Goal: Task Accomplishment & Management: Complete application form

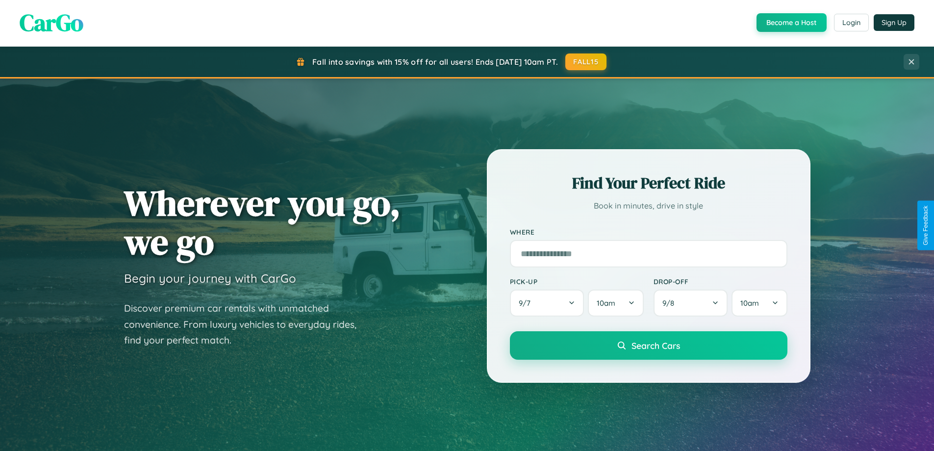
scroll to position [423, 0]
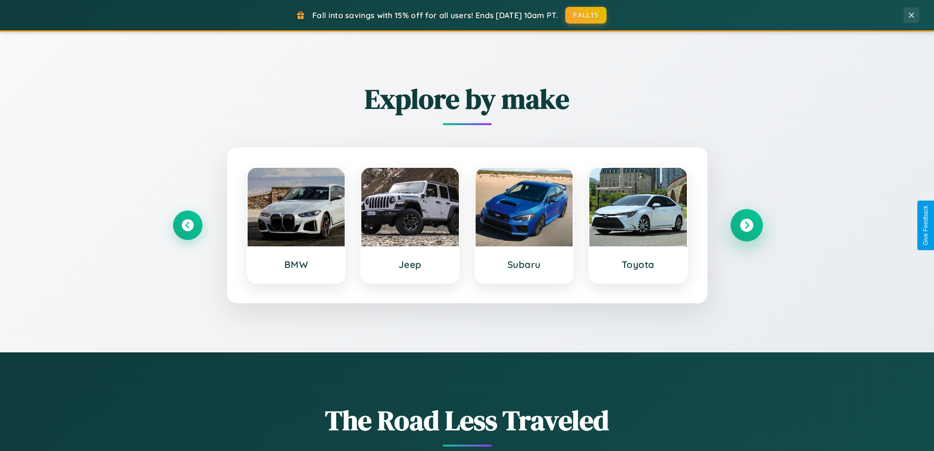
click at [746, 225] on icon at bounding box center [746, 225] width 13 height 13
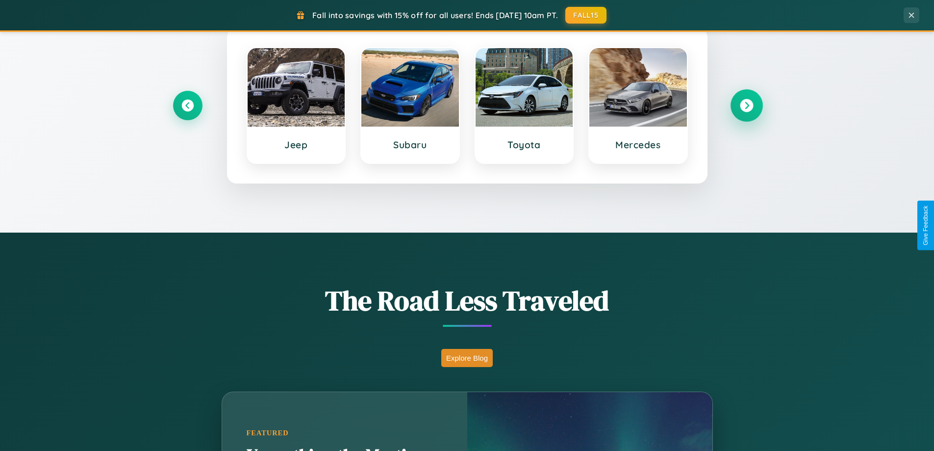
scroll to position [675, 0]
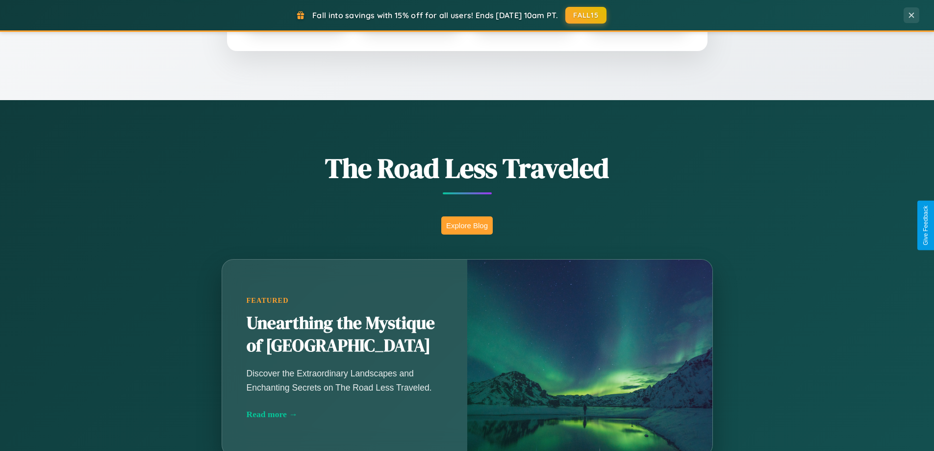
click at [467, 225] on button "Explore Blog" at bounding box center [466, 225] width 51 height 18
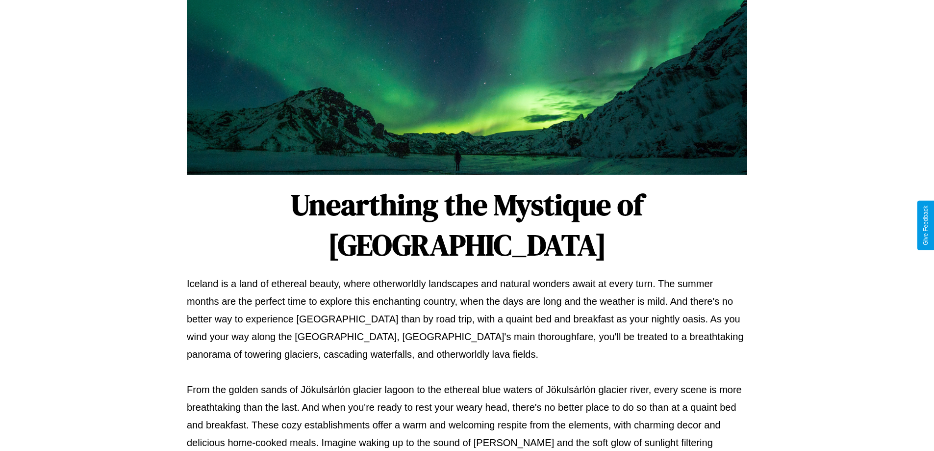
scroll to position [317, 0]
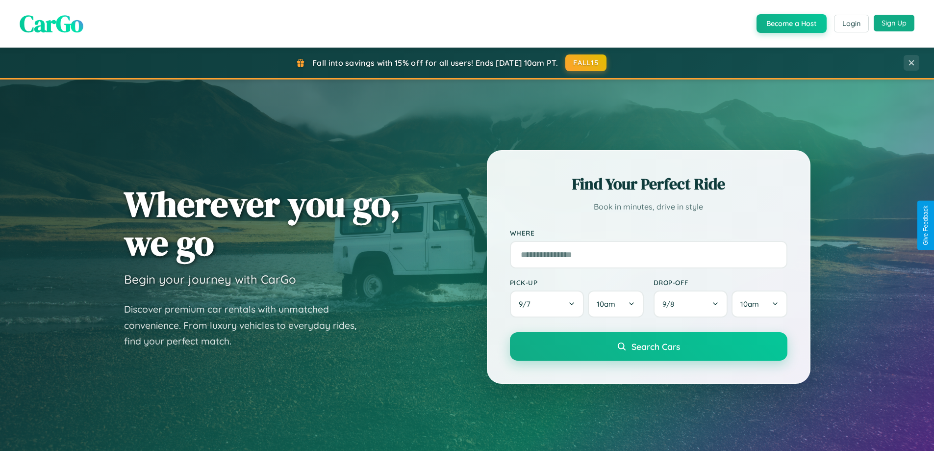
click at [894, 24] on button "Sign Up" at bounding box center [894, 23] width 41 height 17
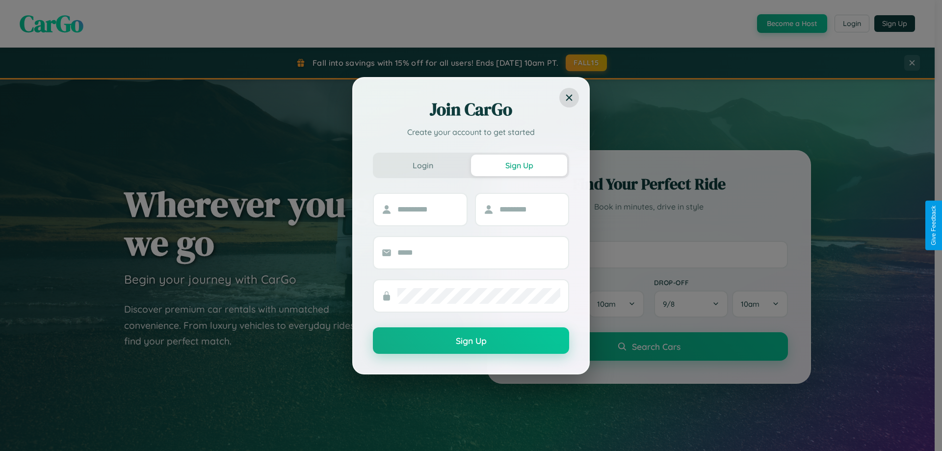
click at [791, 24] on div "Join CarGo Create your account to get started Login Sign Up Sign Up" at bounding box center [471, 225] width 942 height 451
click at [519, 165] on button "Sign Up" at bounding box center [519, 165] width 96 height 22
click at [428, 209] on input "text" at bounding box center [427, 210] width 61 height 16
type input "*******"
click at [529, 209] on input "text" at bounding box center [529, 210] width 61 height 16
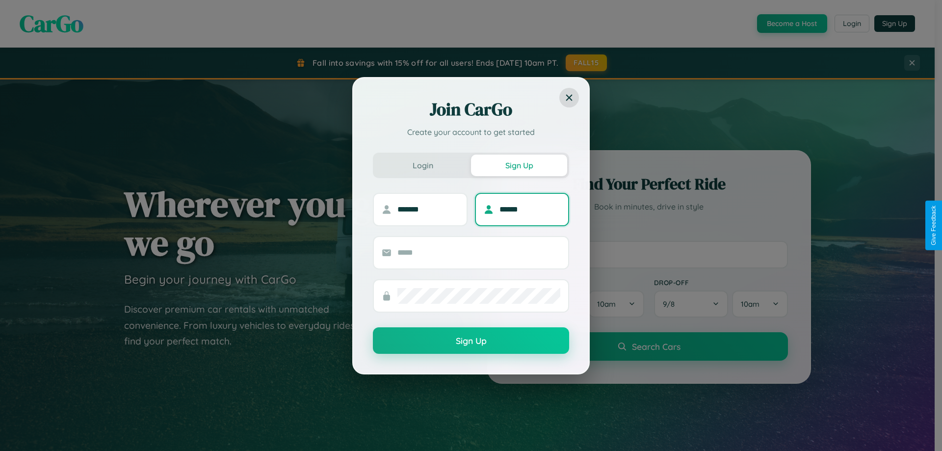
type input "******"
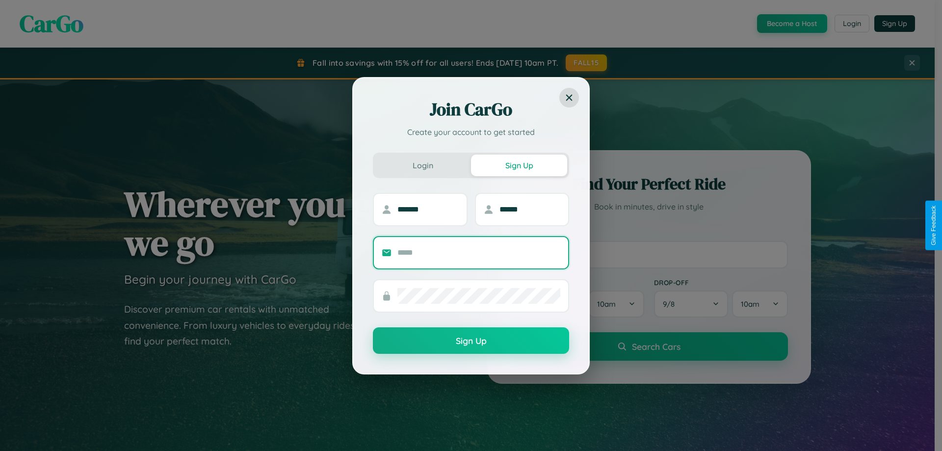
click at [479, 252] on input "text" at bounding box center [478, 253] width 163 height 16
type input "**********"
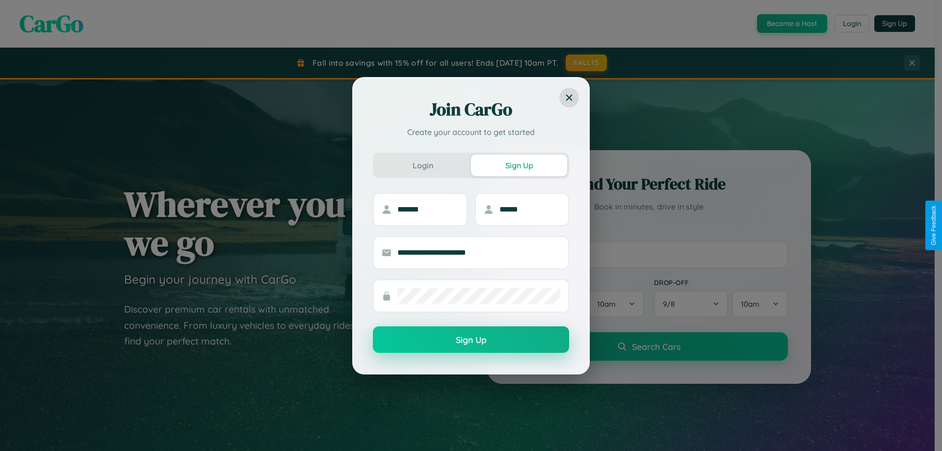
click at [471, 340] on button "Sign Up" at bounding box center [471, 339] width 196 height 26
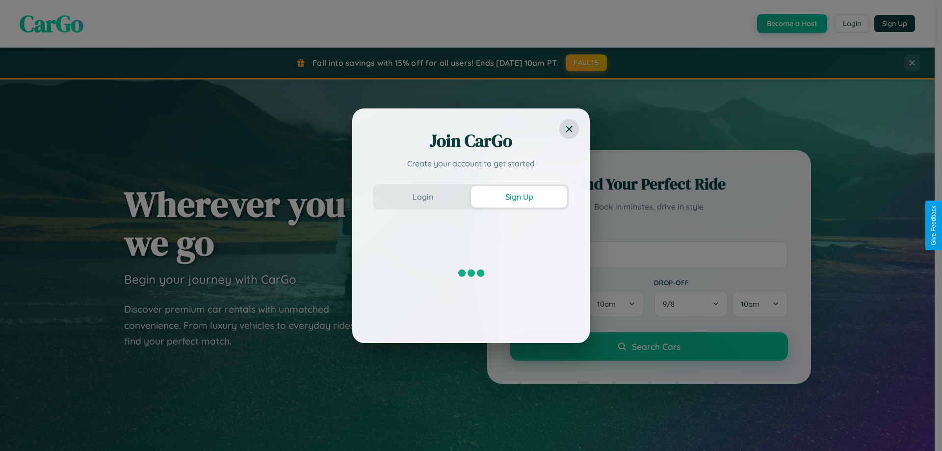
click at [791, 24] on div "Join CarGo Create your account to get started Login Sign Up" at bounding box center [471, 225] width 942 height 451
click at [519, 196] on button "Sign Up" at bounding box center [519, 197] width 96 height 22
